Goal: Transaction & Acquisition: Purchase product/service

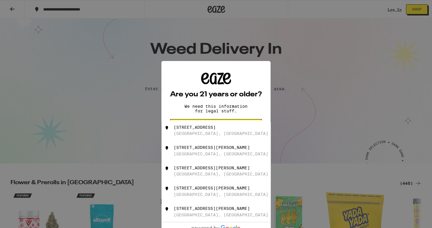
click at [252, 69] on div "Are you 21 years or older? We need this information for legal stuff. Yes No" at bounding box center [216, 114] width 109 height 106
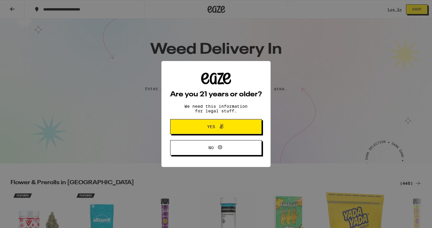
click at [226, 131] on span "Yes" at bounding box center [216, 127] width 44 height 8
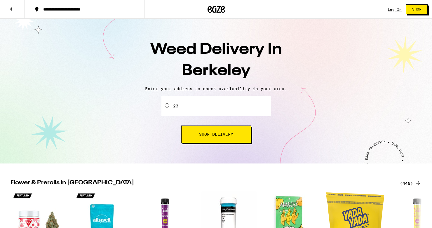
click at [230, 101] on input "23" at bounding box center [217, 106] width 110 height 20
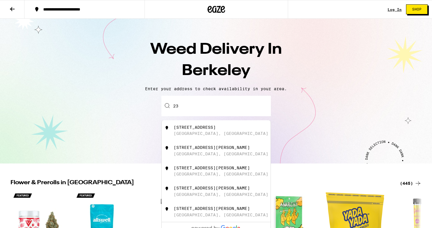
click at [228, 107] on input "23" at bounding box center [217, 106] width 110 height 20
click at [226, 156] on div "[STREET_ADDRESS][PERSON_NAME]" at bounding box center [226, 150] width 104 height 11
type input "[STREET_ADDRESS][PERSON_NAME]"
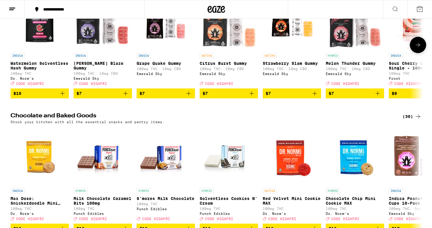
scroll to position [1817, 0]
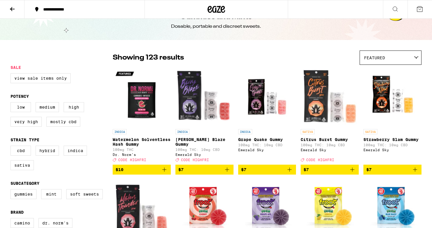
scroll to position [20, 0]
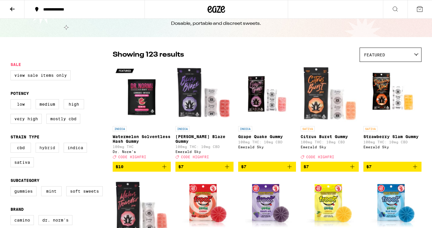
click at [48, 151] on label "Hybrid" at bounding box center [47, 148] width 23 height 10
click at [12, 144] on input "Hybrid" at bounding box center [12, 144] width 0 height 0
checkbox input "true"
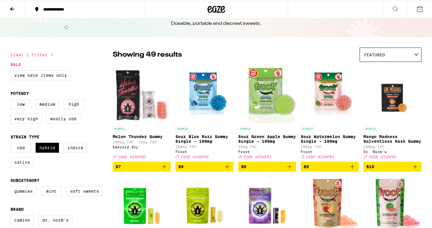
click at [22, 167] on label "Sativa" at bounding box center [22, 162] width 23 height 10
click at [12, 144] on input "Sativa" at bounding box center [12, 144] width 0 height 0
checkbox input "true"
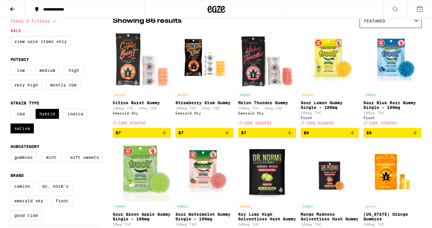
scroll to position [56, 0]
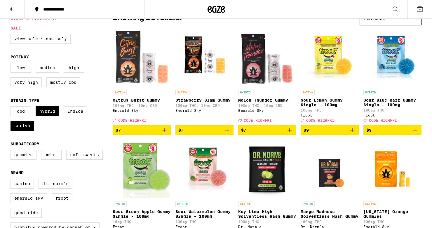
click at [31, 160] on label "Gummies" at bounding box center [24, 155] width 26 height 10
click at [12, 151] on input "Gummies" at bounding box center [12, 151] width 0 height 0
checkbox input "true"
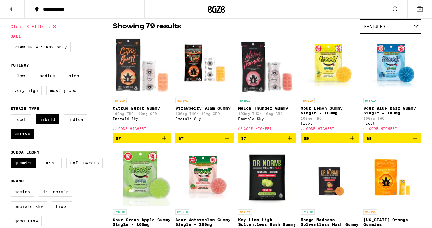
scroll to position [34, 0]
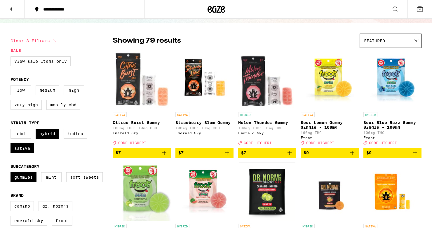
click at [352, 156] on icon "Add to bag" at bounding box center [352, 152] width 7 height 7
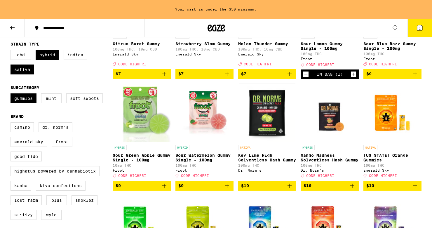
scroll to position [135, 0]
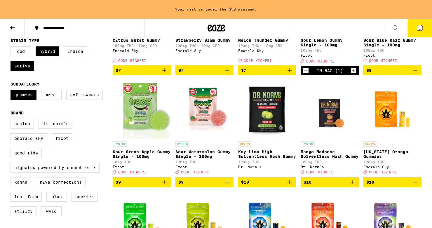
click at [165, 186] on icon "Add to bag" at bounding box center [164, 182] width 7 height 7
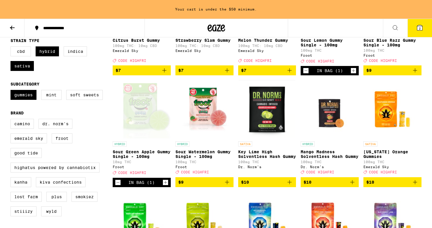
click at [229, 186] on icon "Add to bag" at bounding box center [227, 182] width 7 height 7
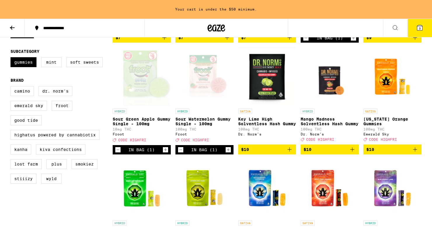
scroll to position [169, 0]
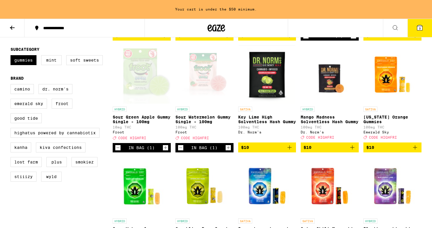
click at [117, 151] on icon "Decrement" at bounding box center [117, 147] width 5 height 7
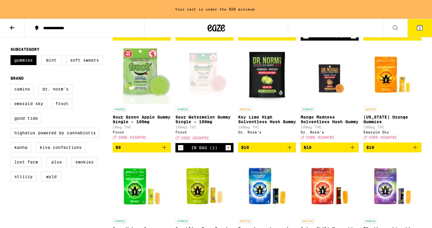
click at [166, 151] on icon "Add to bag" at bounding box center [164, 147] width 7 height 7
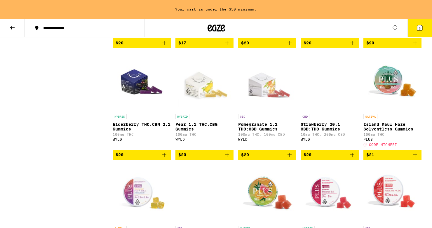
scroll to position [1366, 0]
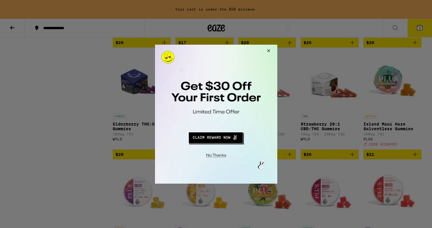
click at [209, 139] on button "Redirect to URL" at bounding box center [216, 137] width 102 height 14
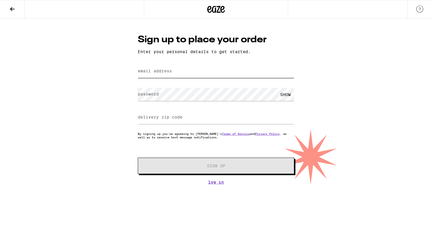
click at [184, 76] on input "email address" at bounding box center [216, 71] width 157 height 13
type input "hiphopkechj@gmail.com"
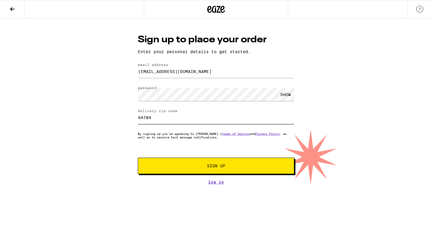
type input "94704"
click at [222, 171] on button "Sign Up" at bounding box center [216, 166] width 157 height 16
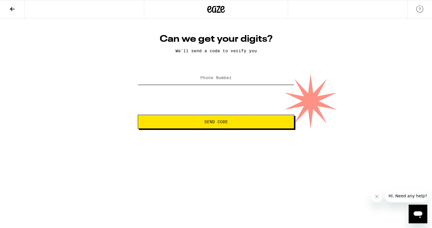
click at [235, 82] on input "Phone Number" at bounding box center [216, 78] width 157 height 13
type input "1"
type input "(510) 541-8928"
click at [222, 126] on button "Send Code" at bounding box center [216, 122] width 157 height 14
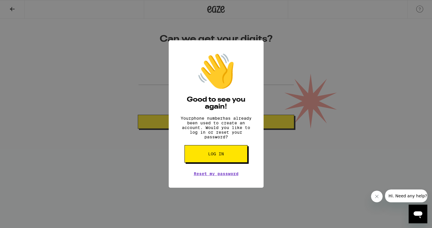
click at [198, 155] on button "Log in" at bounding box center [216, 154] width 63 height 18
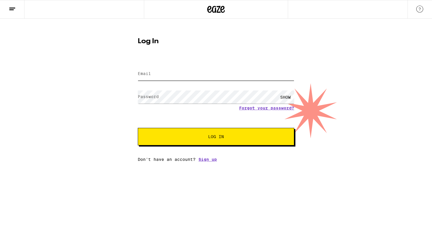
click at [169, 78] on input "Email" at bounding box center [216, 73] width 157 height 13
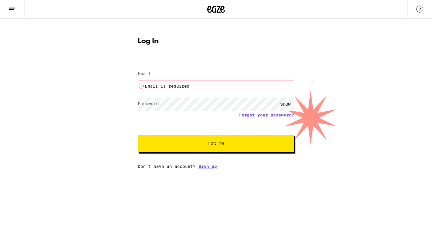
type input "hiphopkechj@gmail.com"
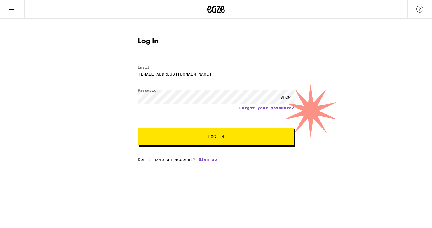
click at [186, 138] on span "Log In" at bounding box center [216, 137] width 109 height 4
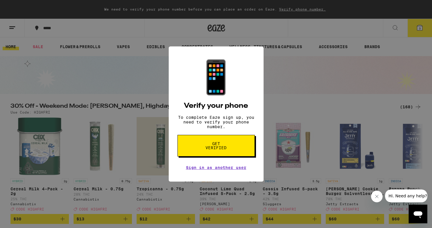
click at [193, 147] on button "Get verified" at bounding box center [216, 146] width 77 height 22
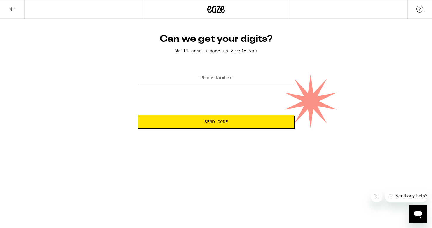
click at [198, 77] on input "Phone Number" at bounding box center [216, 78] width 157 height 13
type input "(510) 541-8928"
click at [196, 123] on span "Send Code" at bounding box center [216, 122] width 147 height 4
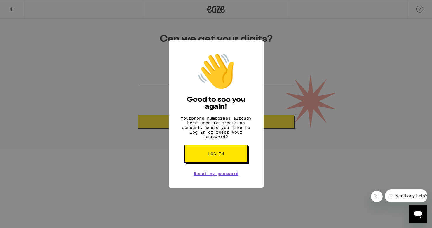
click at [200, 158] on button "Log in" at bounding box center [216, 154] width 63 height 18
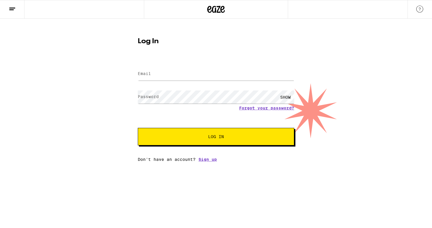
click at [209, 10] on icon at bounding box center [209, 9] width 4 height 7
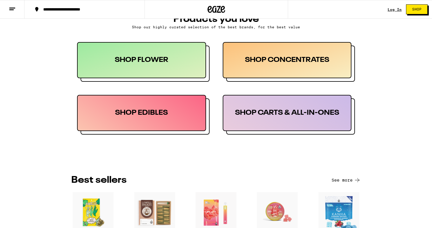
scroll to position [292, 0]
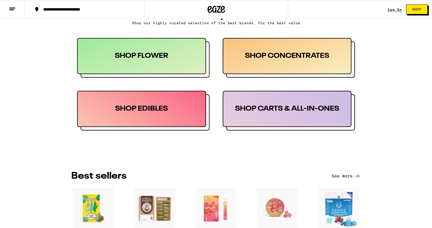
click at [181, 95] on div "SHOP EDIBLES" at bounding box center [141, 109] width 129 height 36
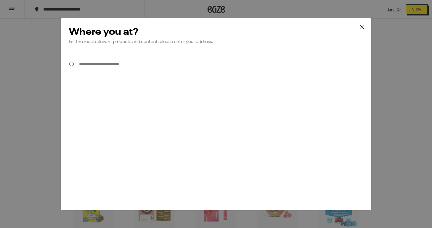
click at [158, 65] on input "**********" at bounding box center [216, 64] width 311 height 22
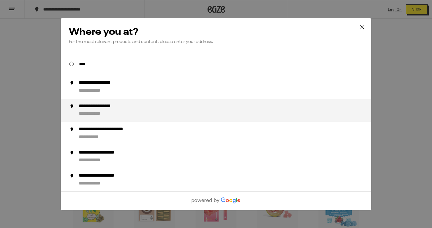
click at [117, 115] on div "**********" at bounding box center [228, 110] width 298 height 14
type input "**********"
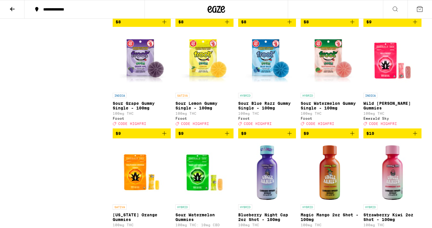
scroll to position [495, 0]
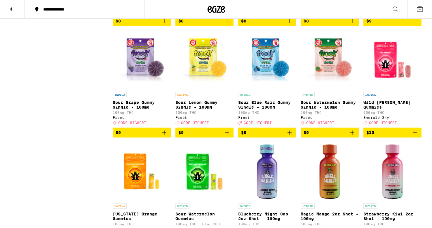
click at [230, 136] on icon "Add to bag" at bounding box center [227, 132] width 7 height 7
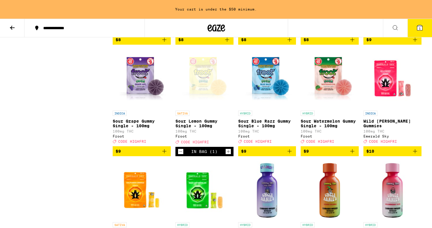
scroll to position [514, 0]
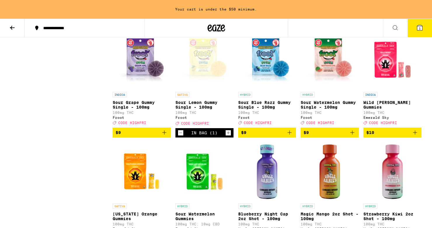
click at [351, 135] on icon "Add to bag" at bounding box center [353, 133] width 4 height 4
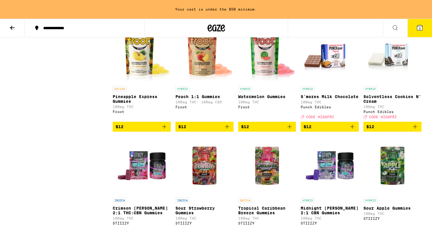
scroll to position [968, 0]
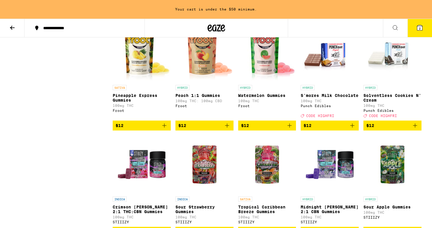
click at [420, 25] on icon at bounding box center [420, 27] width 5 height 5
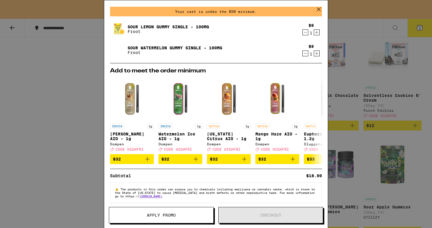
scroll to position [25, 0]
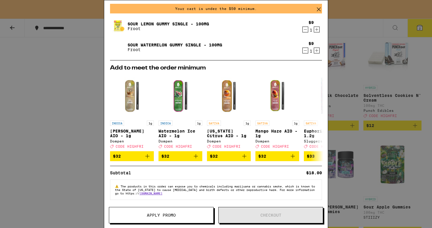
click at [319, 9] on icon at bounding box center [319, 10] width 4 height 4
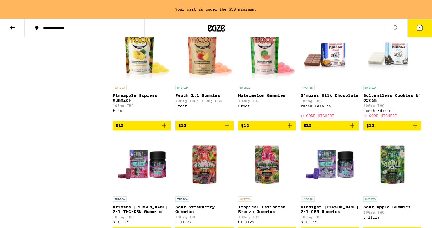
click at [293, 129] on icon "Add to bag" at bounding box center [289, 125] width 7 height 7
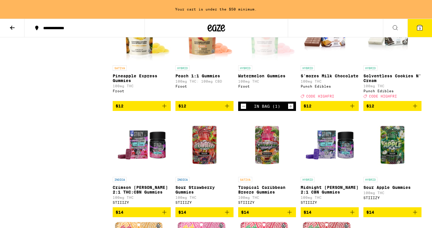
scroll to position [988, 0]
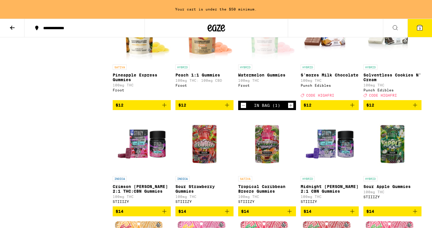
click at [228, 107] on icon "Add to bag" at bounding box center [227, 105] width 4 height 4
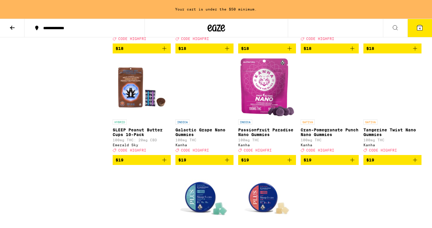
scroll to position [1695, 0]
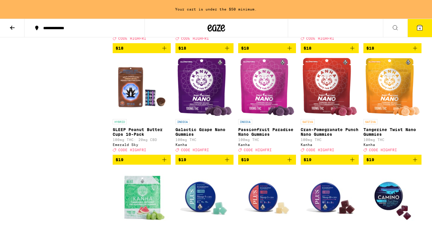
click at [415, 28] on button "4" at bounding box center [420, 28] width 25 height 18
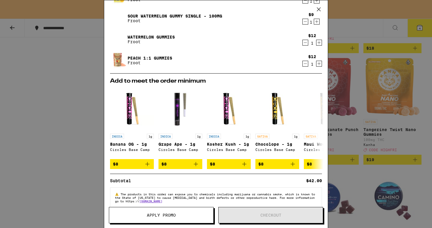
scroll to position [61, 0]
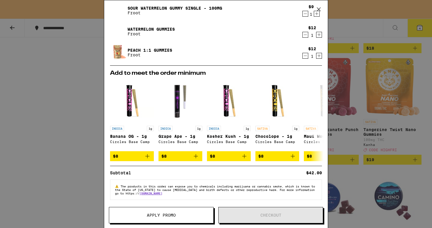
click at [320, 7] on icon at bounding box center [319, 9] width 9 height 9
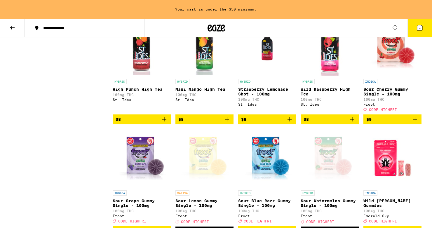
scroll to position [413, 0]
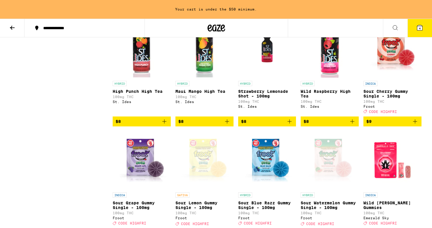
click at [415, 124] on icon "Add to bag" at bounding box center [415, 122] width 4 height 4
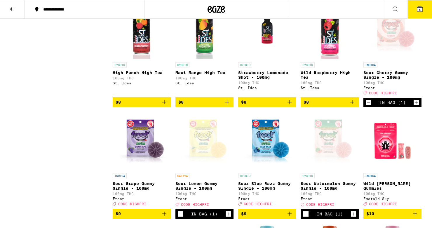
scroll to position [395, 0]
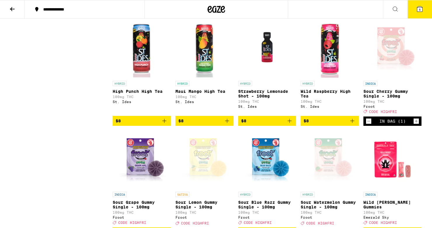
click at [424, 17] on button "5" at bounding box center [420, 9] width 25 height 18
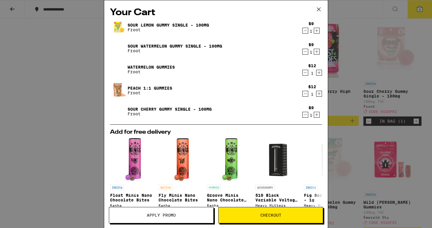
scroll to position [68, 0]
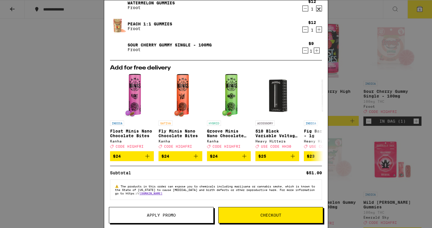
click at [150, 211] on button "Apply Promo" at bounding box center [161, 215] width 105 height 16
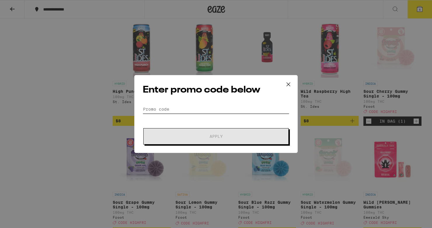
click at [169, 108] on input "Promo Code" at bounding box center [216, 109] width 147 height 9
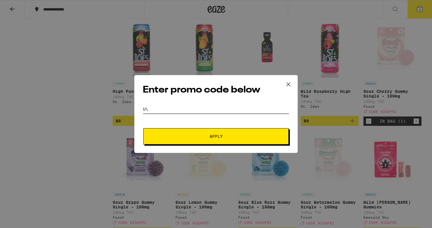
type input "U"
type input "YUM30"
click at [153, 136] on button "Apply" at bounding box center [216, 136] width 146 height 16
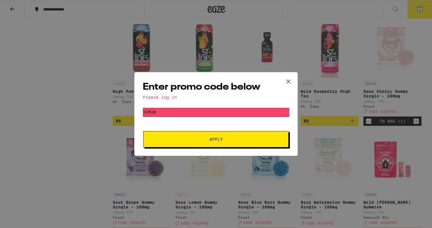
click at [167, 115] on input "YUM30" at bounding box center [216, 112] width 147 height 9
click at [170, 139] on span "Apply" at bounding box center [216, 139] width 105 height 4
click at [286, 82] on icon at bounding box center [288, 81] width 9 height 9
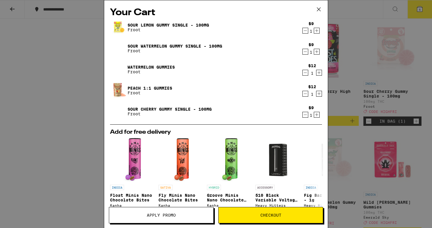
click at [318, 10] on icon at bounding box center [319, 9] width 9 height 9
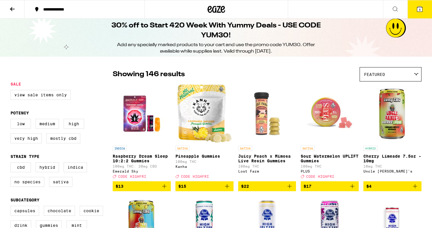
click at [6, 5] on button at bounding box center [12, 9] width 25 height 18
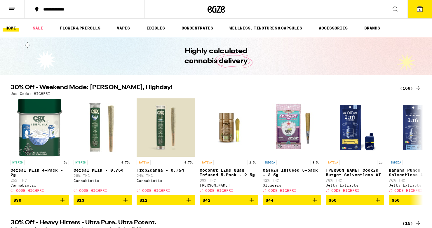
click at [14, 10] on icon at bounding box center [12, 9] width 7 height 7
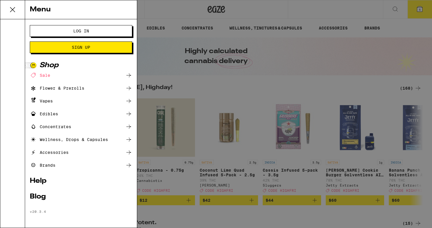
click at [46, 34] on button "Log In" at bounding box center [81, 31] width 103 height 12
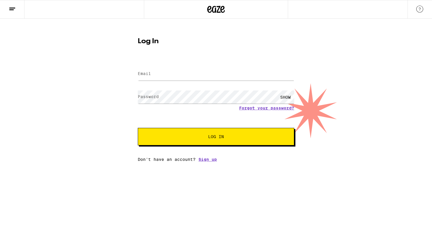
click at [150, 73] on label "Email" at bounding box center [144, 73] width 13 height 5
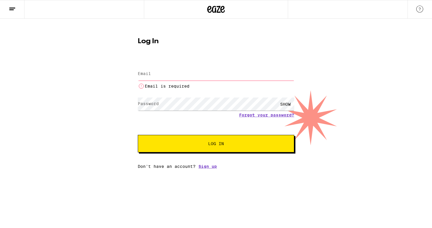
click at [150, 73] on label "Email" at bounding box center [144, 73] width 13 height 5
type input "hiphopkechj@gmail.com"
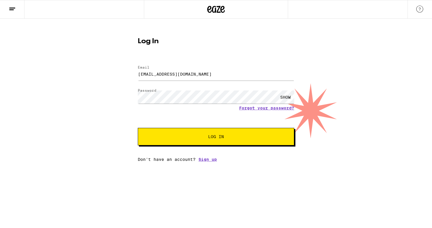
click at [189, 136] on span "Log In" at bounding box center [216, 137] width 109 height 4
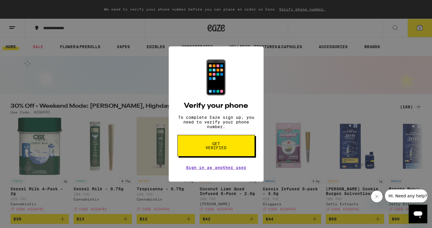
click at [195, 144] on button "Get verified" at bounding box center [216, 146] width 77 height 22
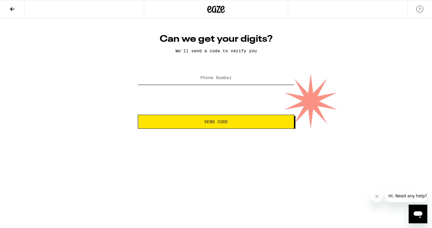
click at [207, 83] on input "Phone Number" at bounding box center [216, 78] width 157 height 13
type input "(510) 541-8928"
click at [202, 121] on span "Send Code" at bounding box center [216, 122] width 147 height 4
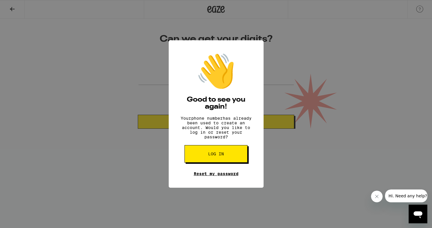
click at [217, 176] on link "Reset my password" at bounding box center [216, 174] width 45 height 5
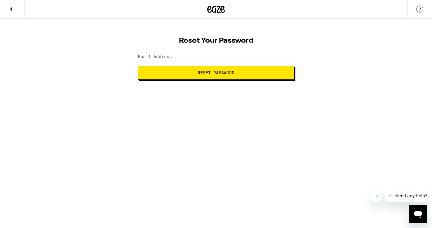
click at [179, 59] on input "Email Address" at bounding box center [216, 57] width 157 height 13
type input "hiphopkechj@gmail.com"
click at [179, 74] on span "Reset Password" at bounding box center [216, 73] width 147 height 4
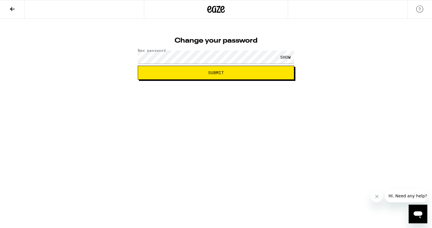
click at [214, 76] on button "Submit" at bounding box center [216, 73] width 157 height 14
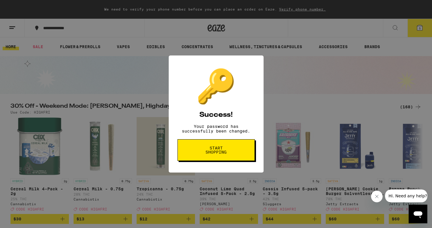
click at [209, 152] on span "Start shopping" at bounding box center [216, 150] width 30 height 8
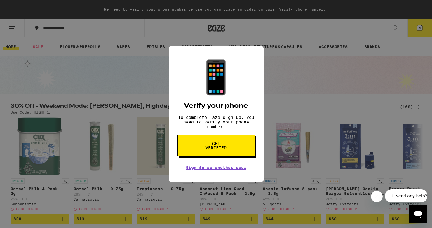
click at [213, 150] on span "Get verified" at bounding box center [216, 146] width 30 height 8
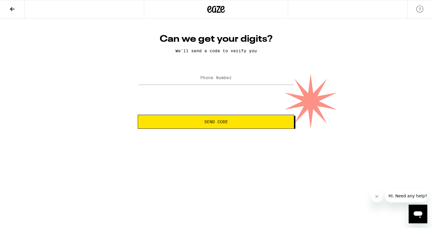
click at [206, 80] on label "Phone Number" at bounding box center [216, 77] width 32 height 5
type input "(510) 541-8928"
click at [218, 118] on button "Send Code" at bounding box center [216, 122] width 157 height 14
